Goal: Find specific page/section: Find specific page/section

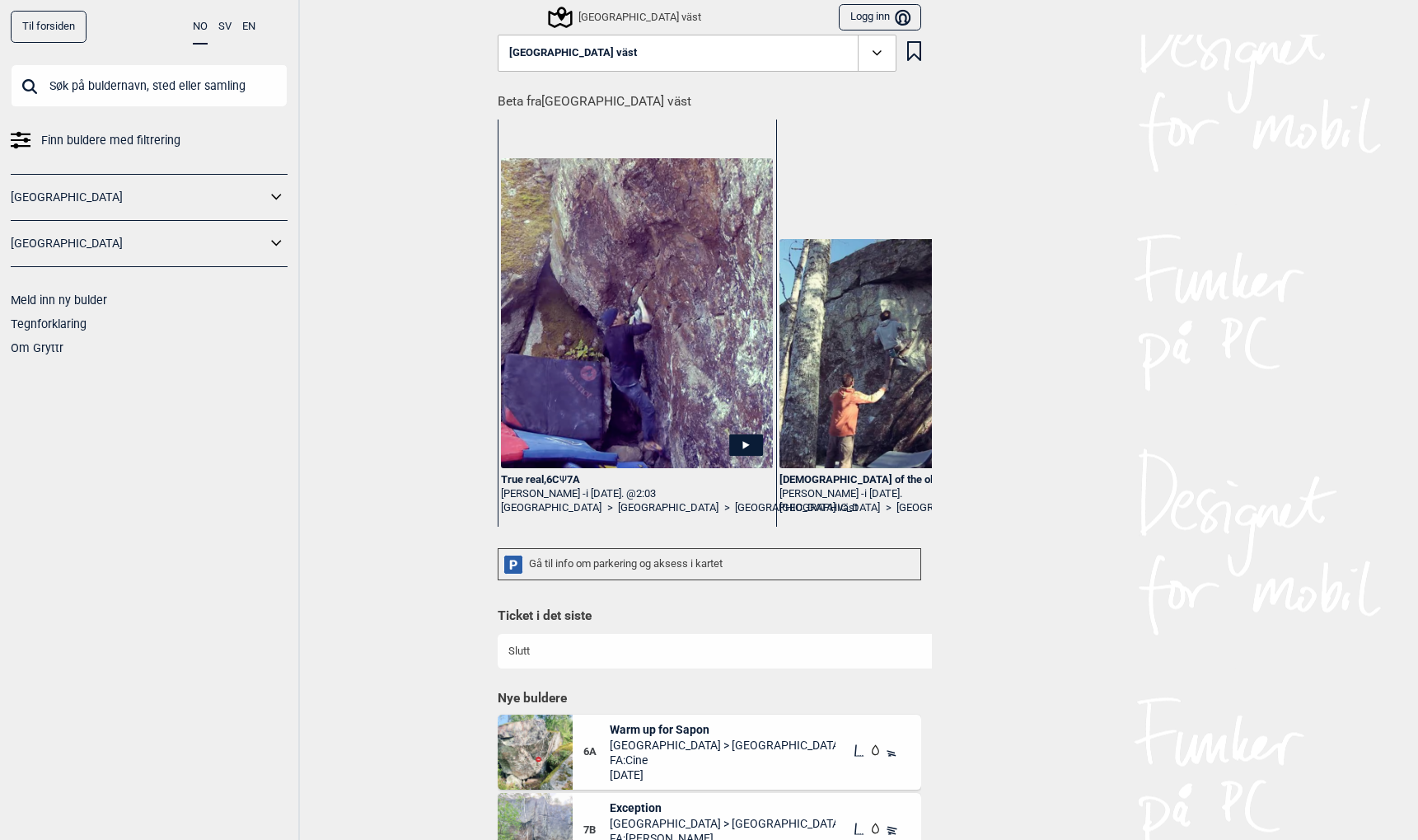
click at [52, 22] on link "Til forsiden" at bounding box center [48, 26] width 76 height 32
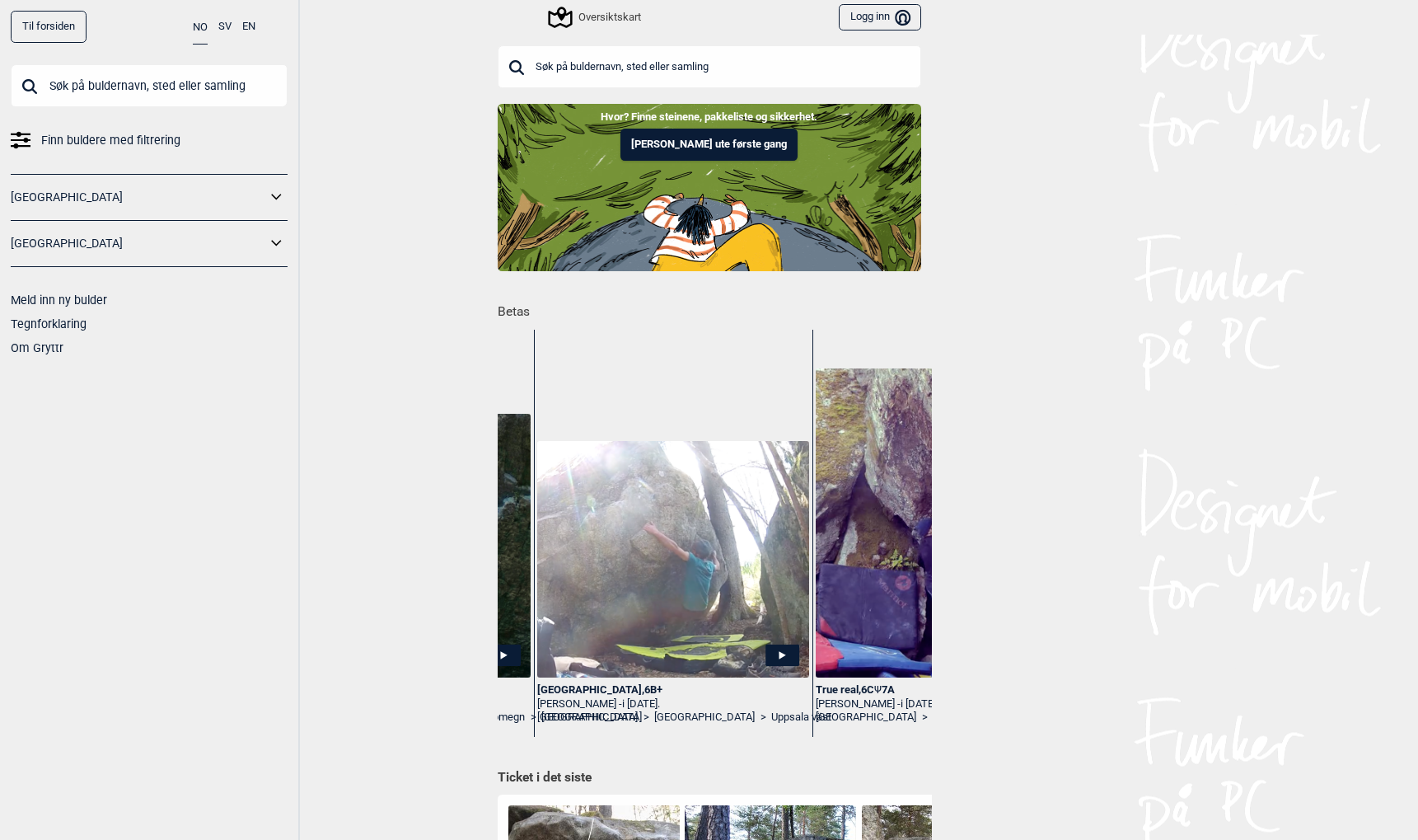
click at [97, 86] on input "text" at bounding box center [148, 86] width 277 height 43
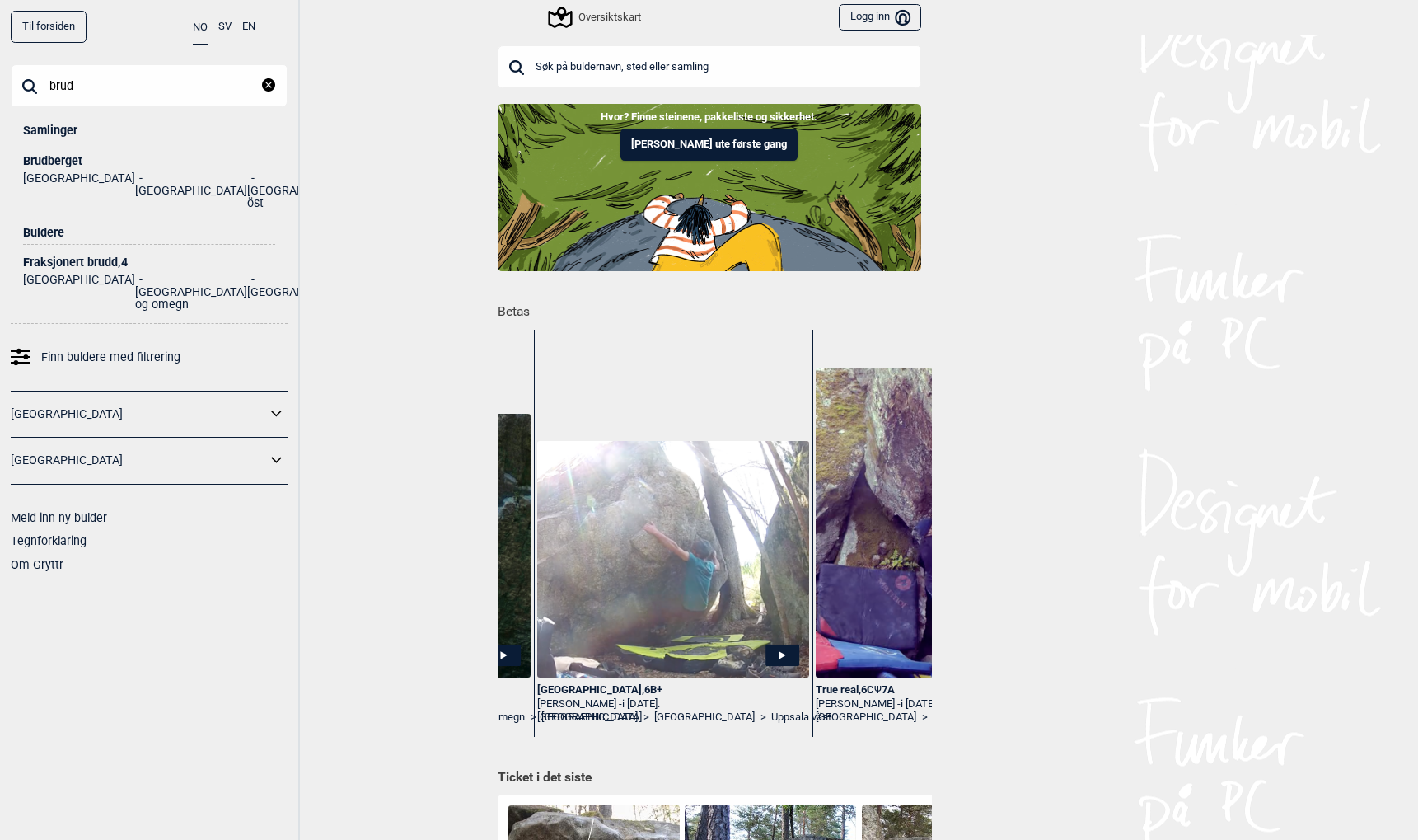
type input "brud"
click at [66, 159] on div "Brudberget" at bounding box center [148, 161] width 252 height 12
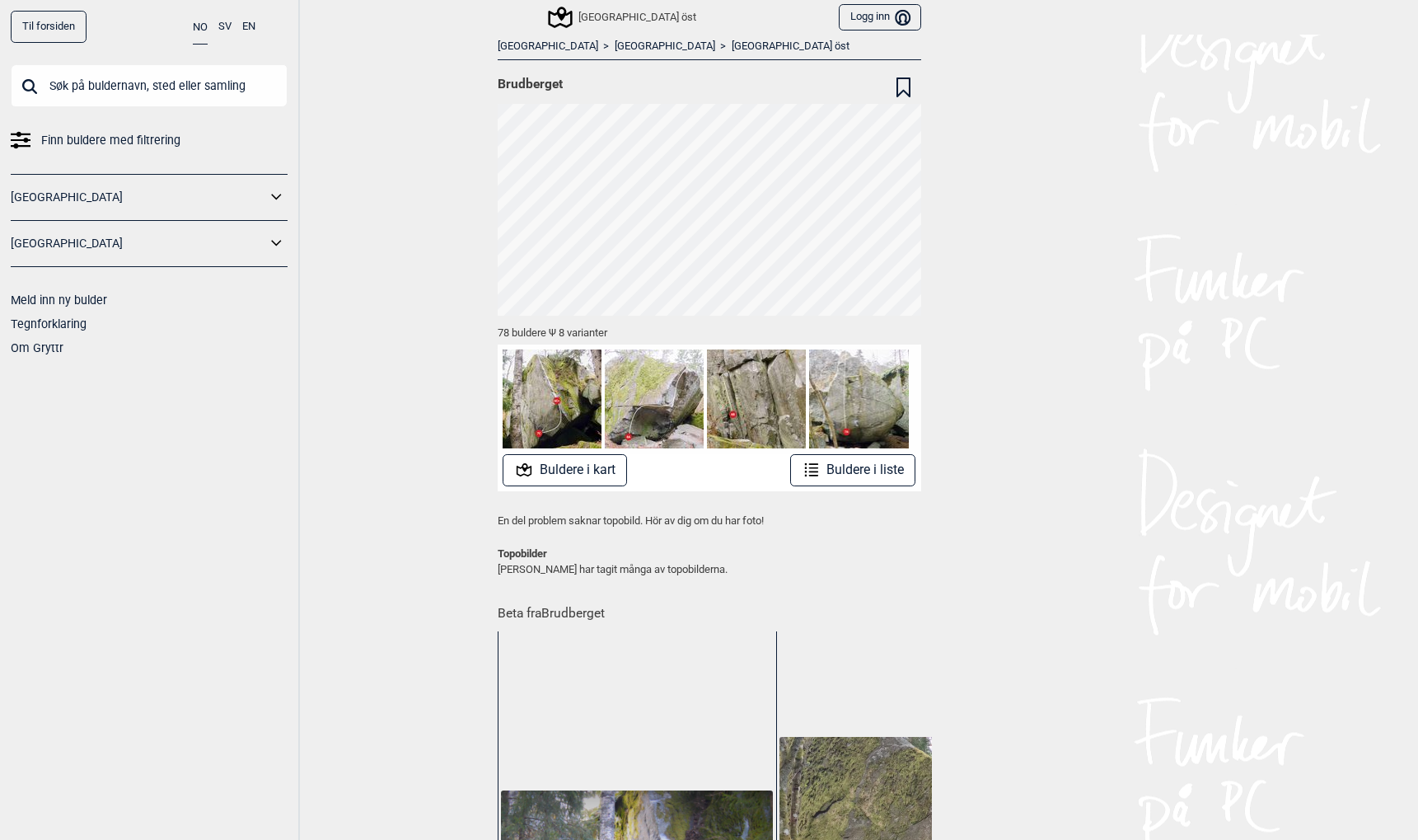
click at [130, 87] on input "text" at bounding box center [148, 86] width 277 height 43
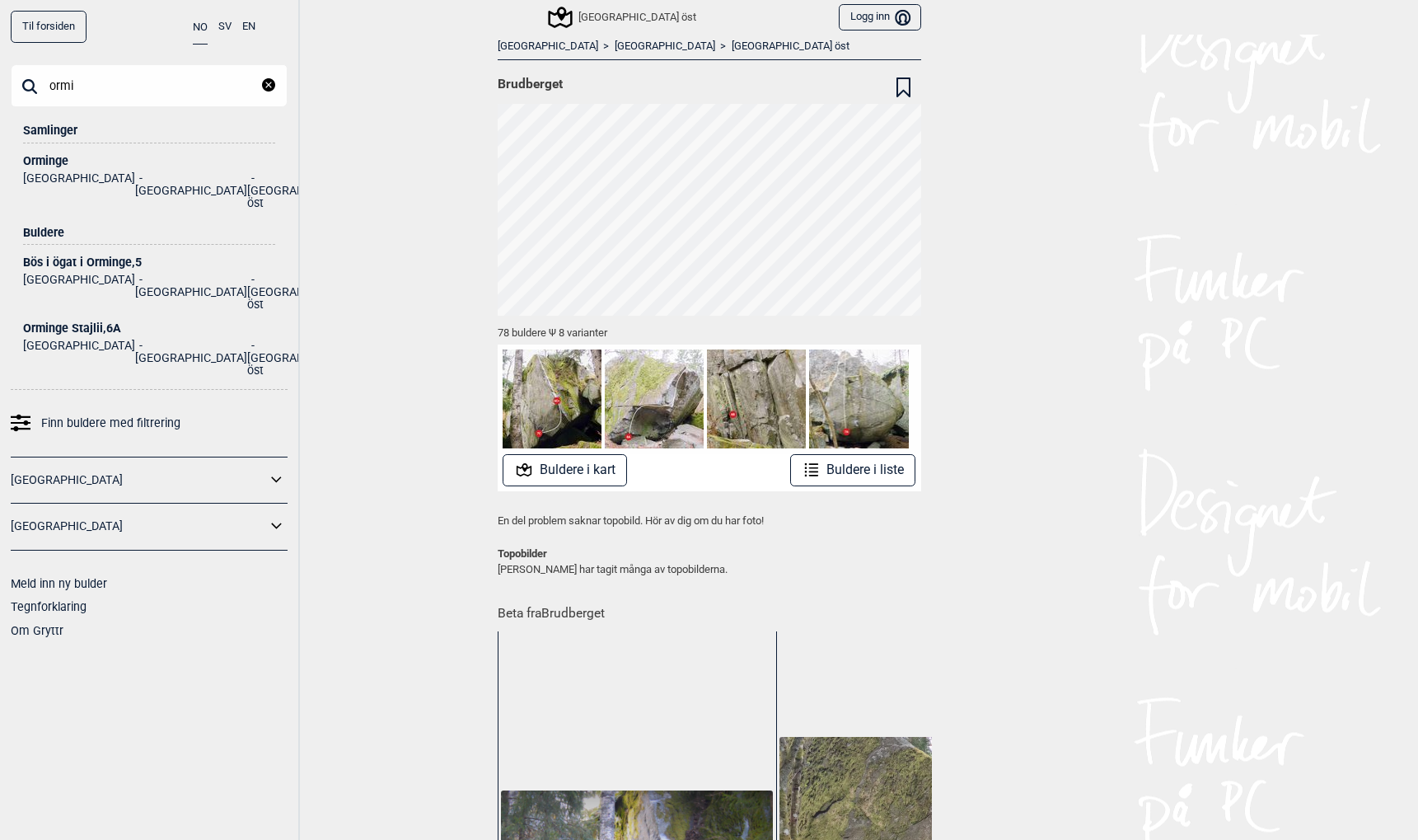
type input "ormi"
click at [39, 164] on div "Orminge" at bounding box center [148, 161] width 252 height 12
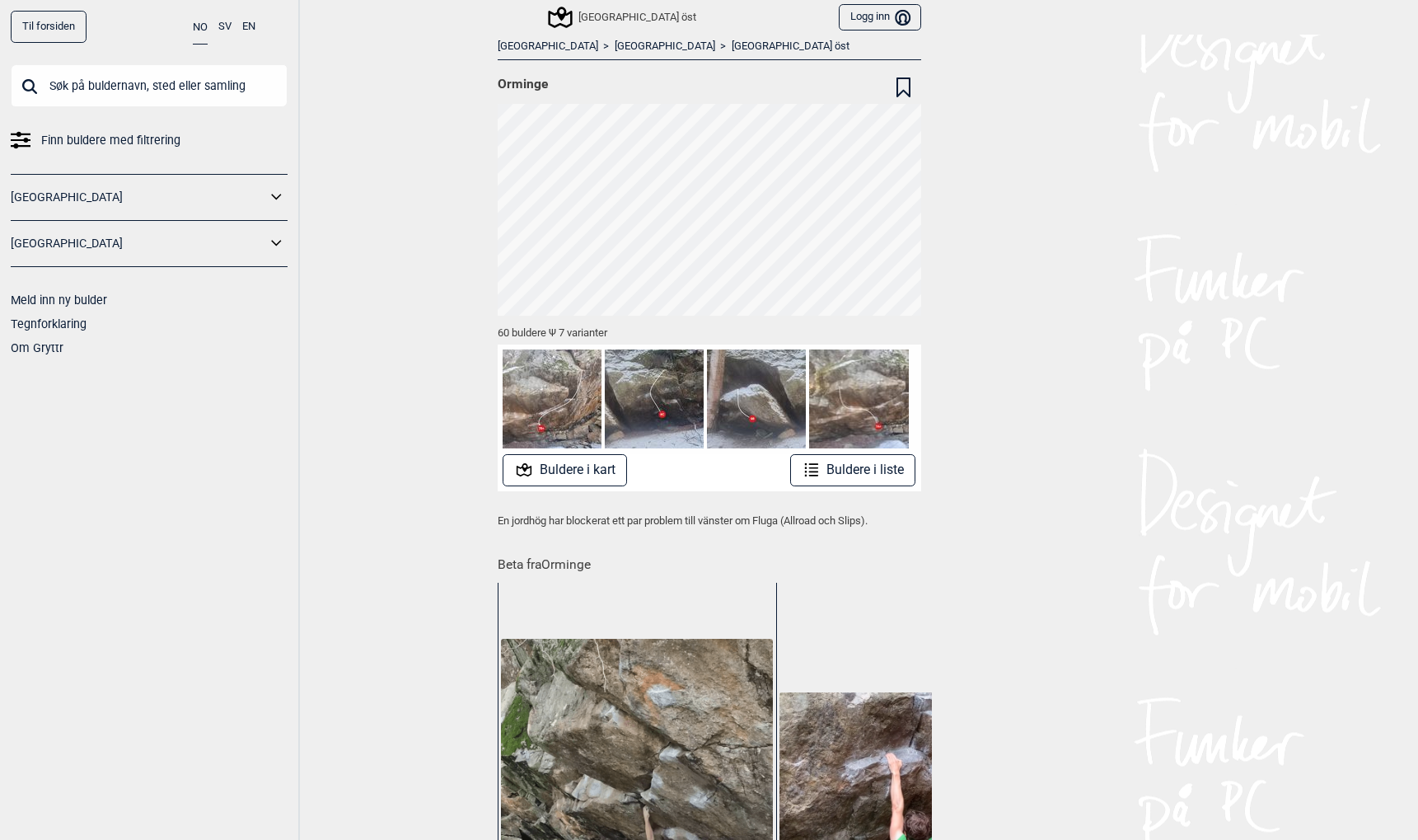
click at [51, 25] on link "Til forsiden" at bounding box center [48, 26] width 76 height 32
